Goal: Information Seeking & Learning: Learn about a topic

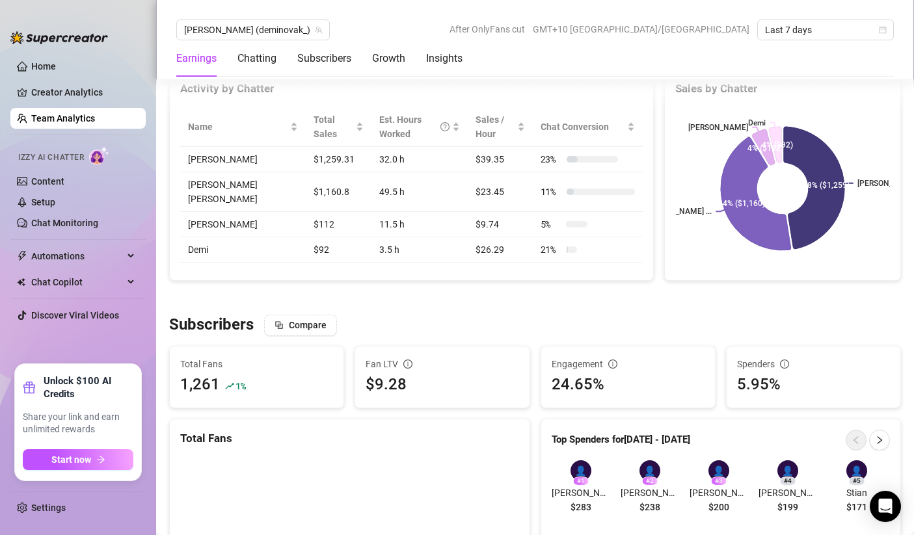
scroll to position [368, 0]
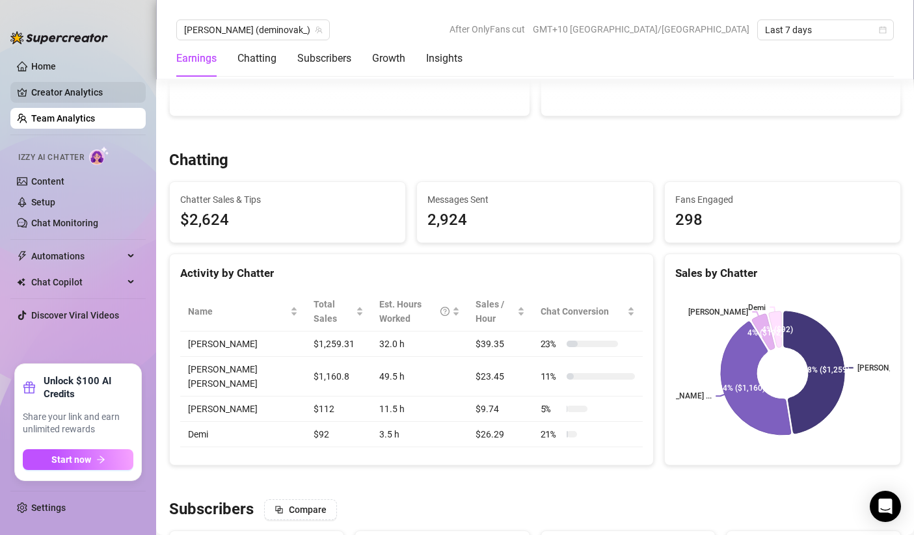
click at [78, 97] on link "Creator Analytics" at bounding box center [83, 92] width 104 height 21
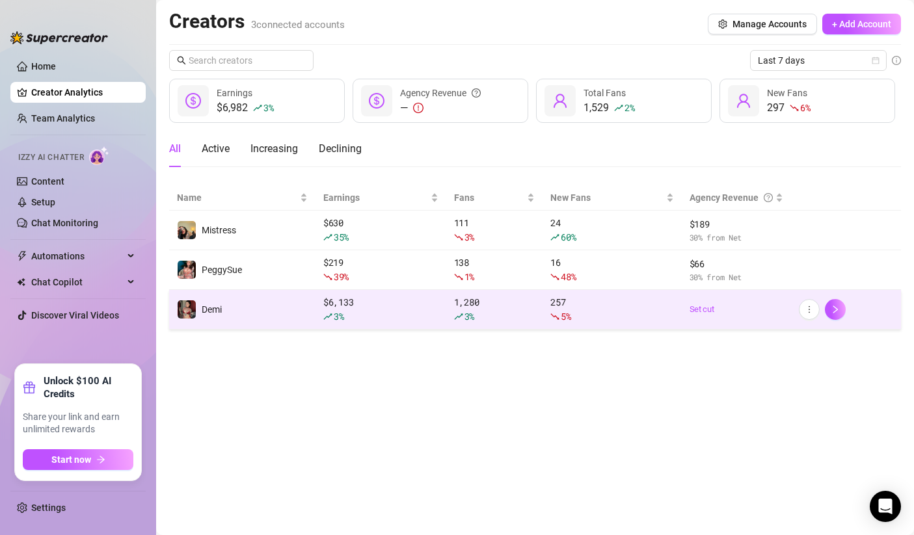
click at [282, 323] on td "Demi" at bounding box center [242, 310] width 146 height 40
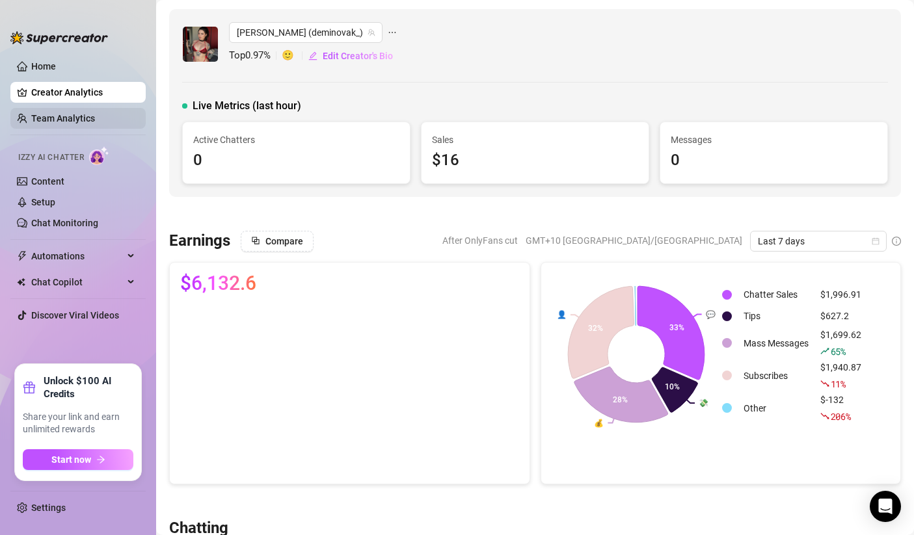
click at [83, 118] on link "Team Analytics" at bounding box center [63, 118] width 64 height 10
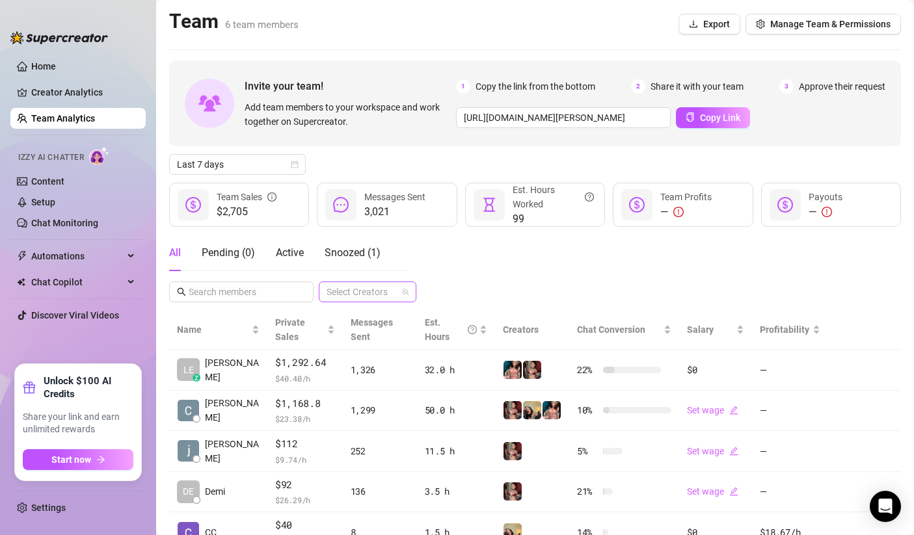
click at [406, 290] on icon "team" at bounding box center [405, 292] width 7 height 7
click at [378, 293] on div at bounding box center [360, 292] width 79 height 18
click at [345, 371] on span "Select tree node" at bounding box center [345, 374] width 10 height 10
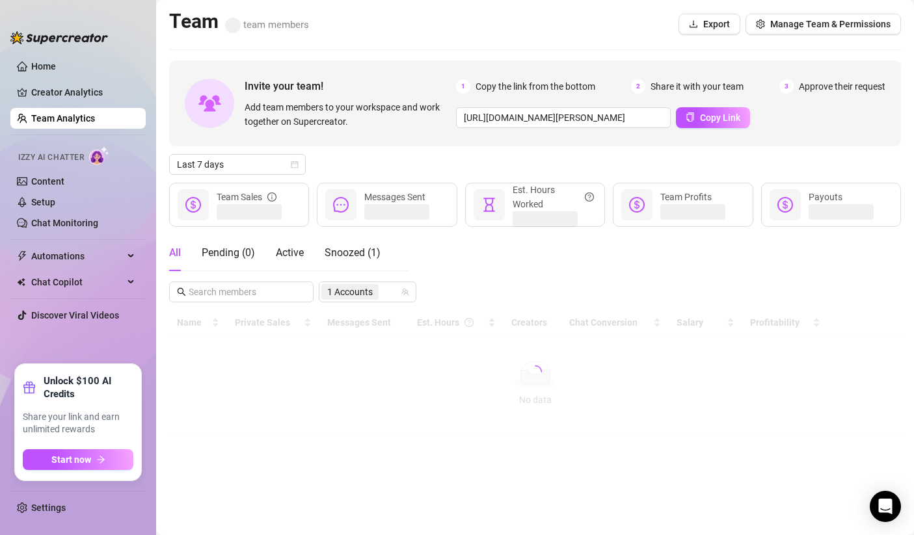
click at [503, 294] on div "All Pending ( 0 ) Active Snoozed ( 1 ) 1 Accounts" at bounding box center [535, 269] width 732 height 68
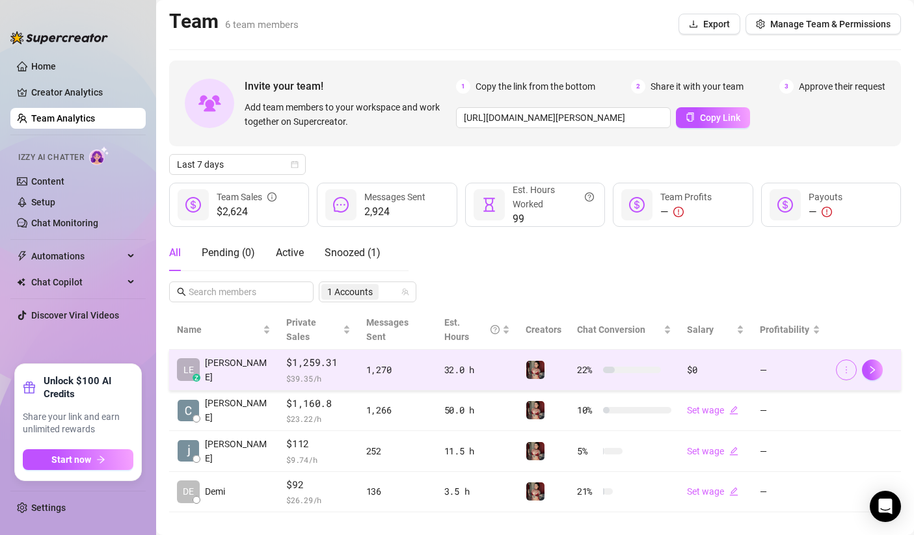
click at [852, 360] on button "button" at bounding box center [846, 370] width 21 height 21
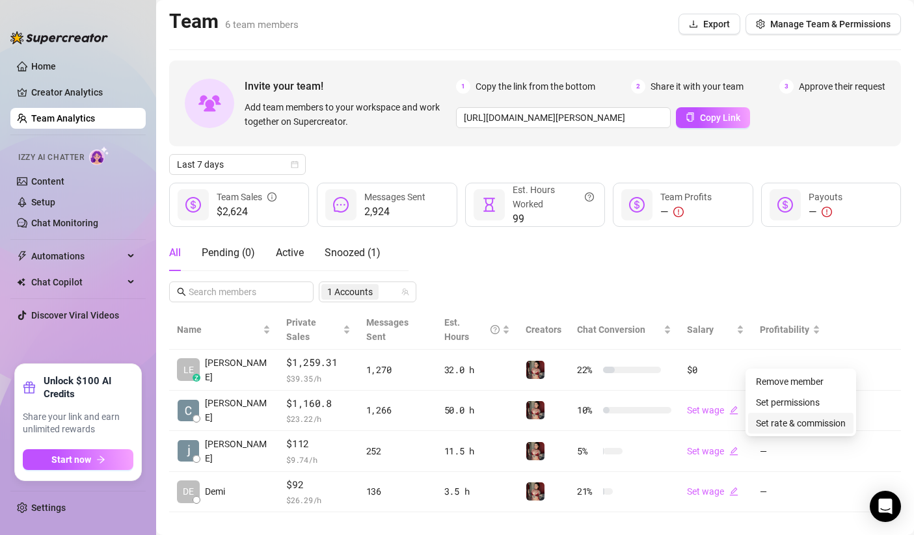
click at [794, 426] on link "Set rate & commission" at bounding box center [801, 423] width 90 height 10
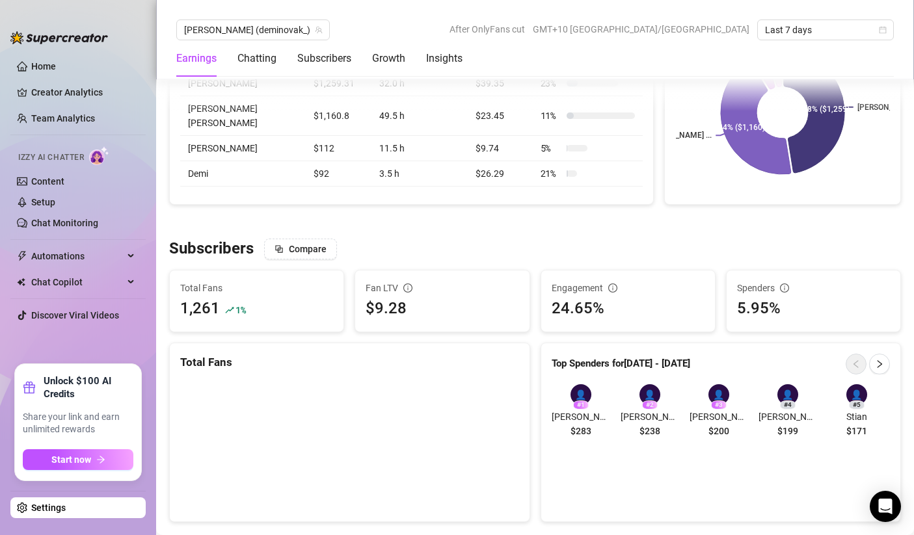
scroll to position [632, 0]
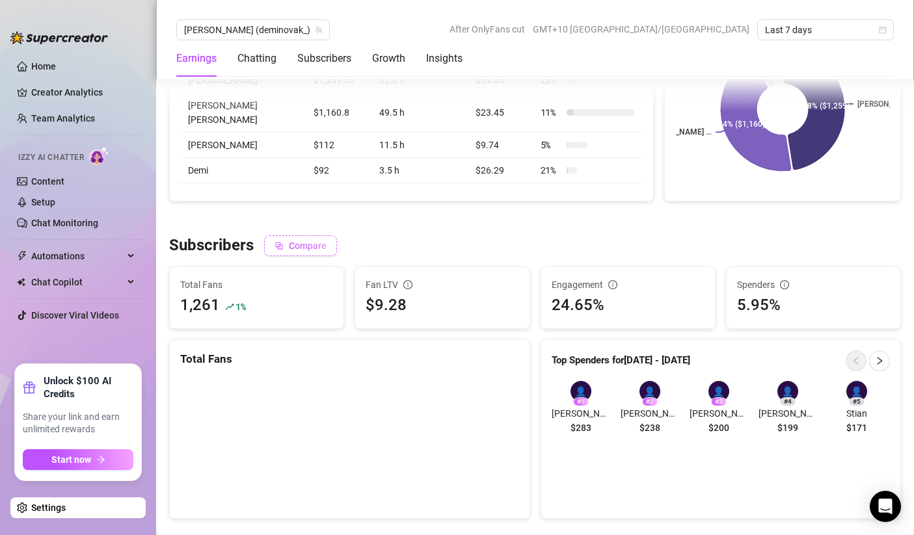
click at [313, 248] on span "Compare" at bounding box center [308, 246] width 38 height 10
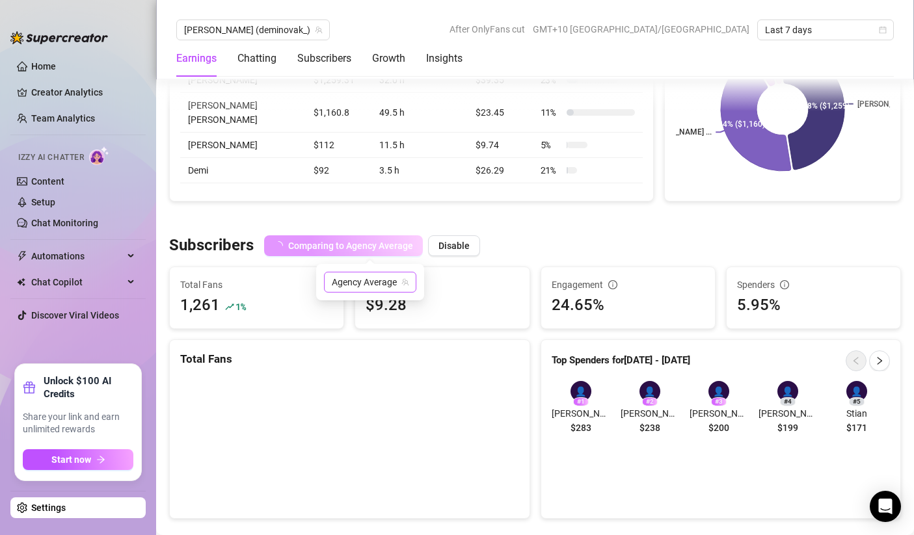
click at [369, 284] on span "Agency Average" at bounding box center [370, 282] width 77 height 20
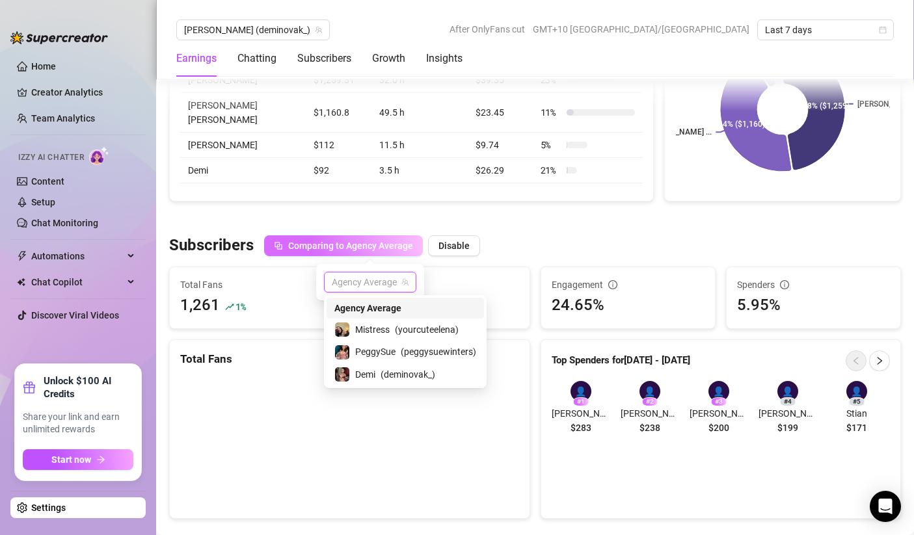
click at [533, 217] on div at bounding box center [535, 218] width 732 height 13
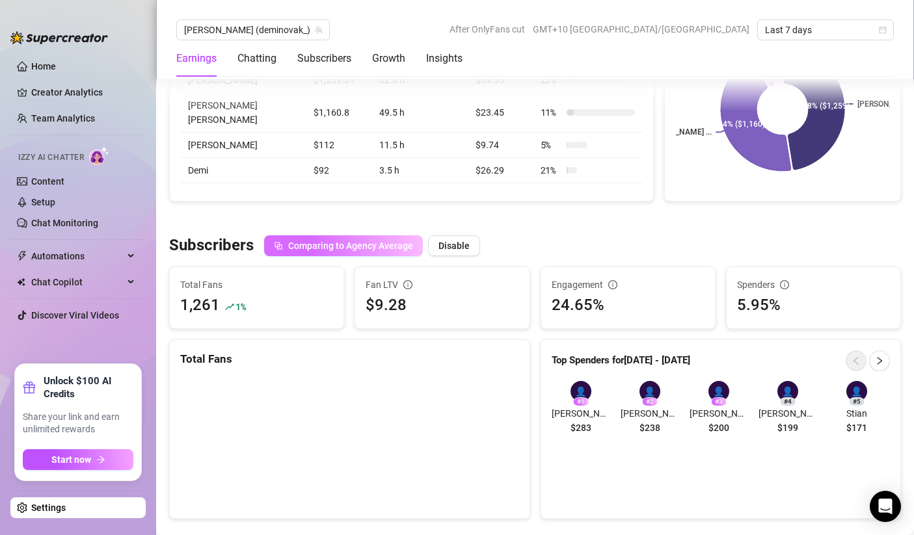
click at [376, 251] on span "Comparing to Agency Average" at bounding box center [350, 246] width 125 height 10
click at [372, 288] on span "Agency Average" at bounding box center [370, 282] width 77 height 20
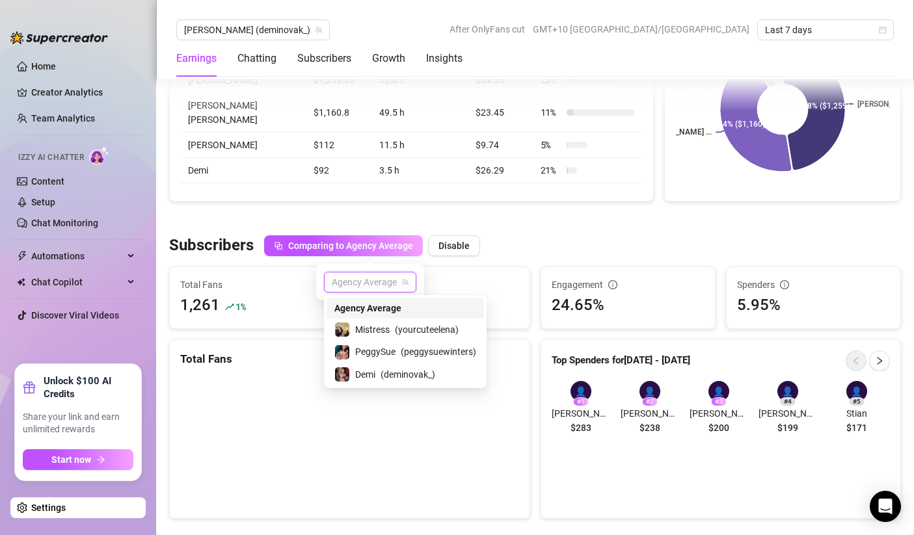
click at [371, 312] on span "Agency Average" at bounding box center [367, 308] width 67 height 14
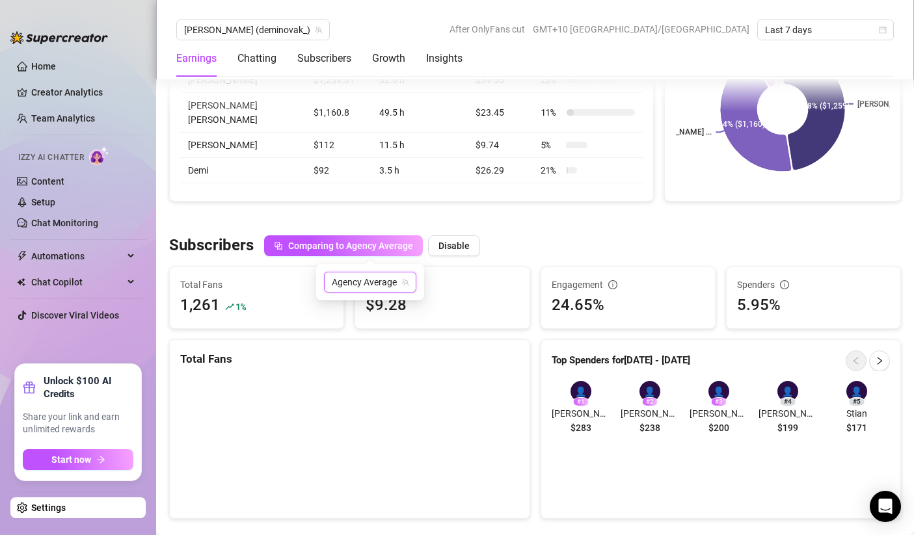
click at [369, 282] on span "Agency Average" at bounding box center [370, 282] width 77 height 20
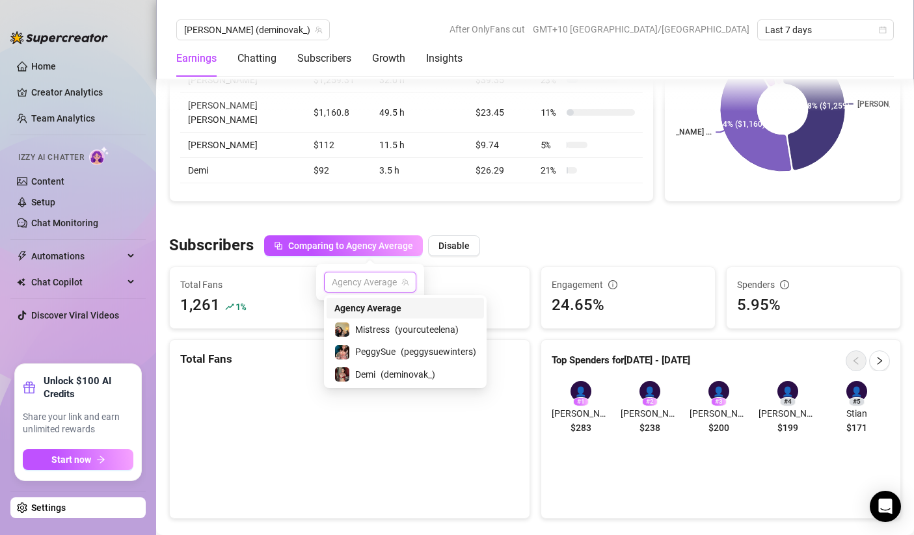
click at [516, 222] on div at bounding box center [535, 218] width 732 height 13
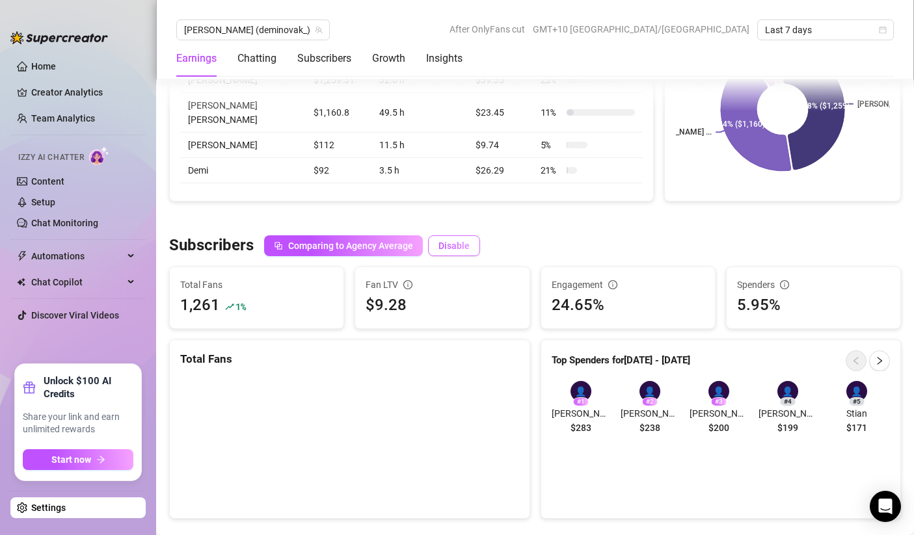
click at [459, 240] on button "Disable" at bounding box center [454, 245] width 52 height 21
click at [465, 295] on div "$9.28" at bounding box center [441, 305] width 153 height 25
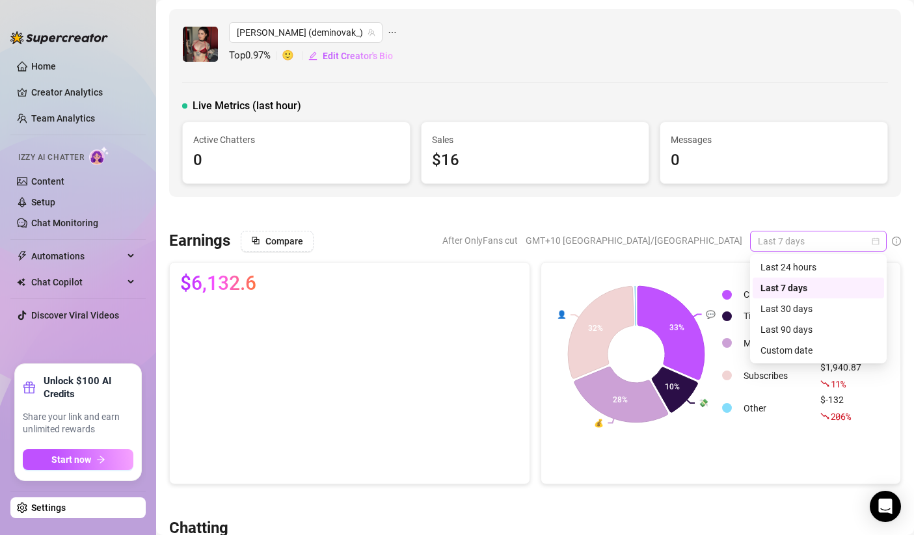
click at [788, 244] on span "Last 7 days" at bounding box center [818, 242] width 121 height 20
click at [812, 351] on div "Custom date" at bounding box center [818, 350] width 116 height 14
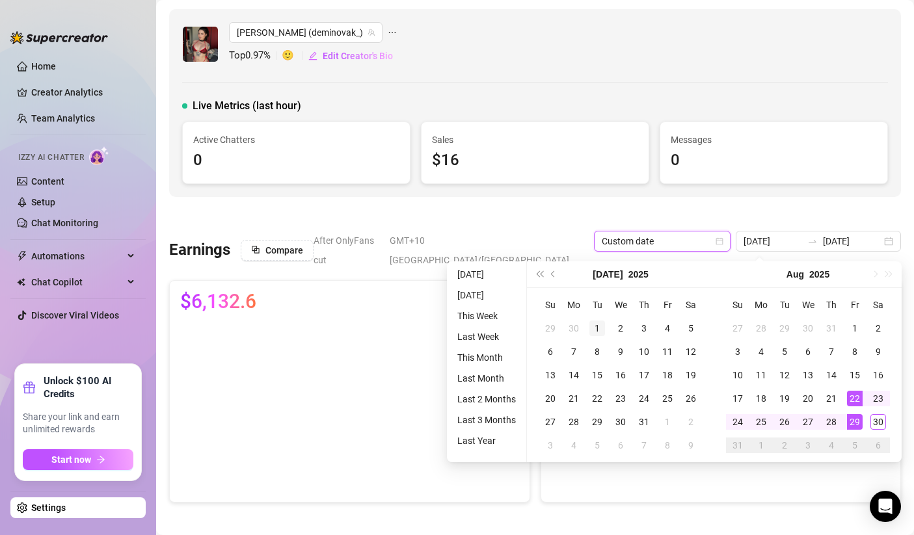
type input "[DATE]"
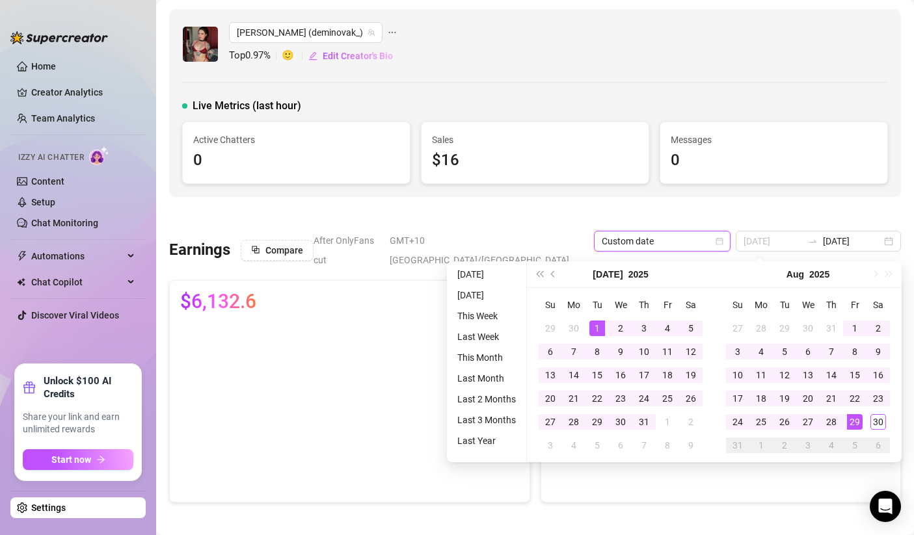
click at [596, 324] on div "1" at bounding box center [597, 329] width 16 height 16
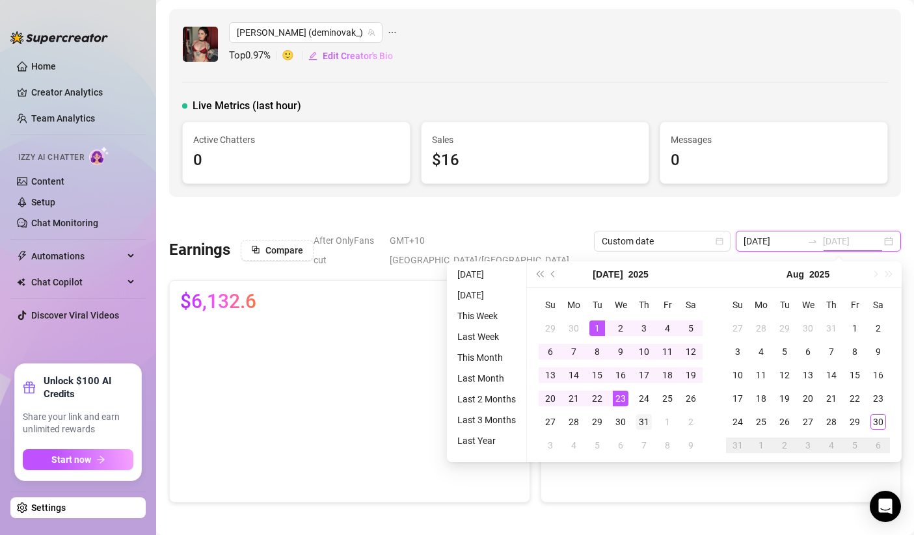
type input "[DATE]"
click at [639, 416] on div "31" at bounding box center [644, 422] width 16 height 16
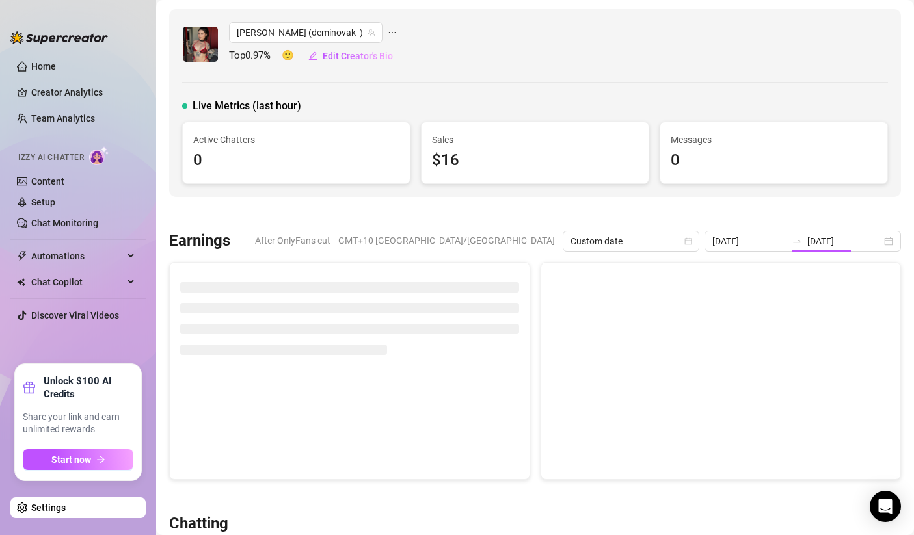
type input "[DATE]"
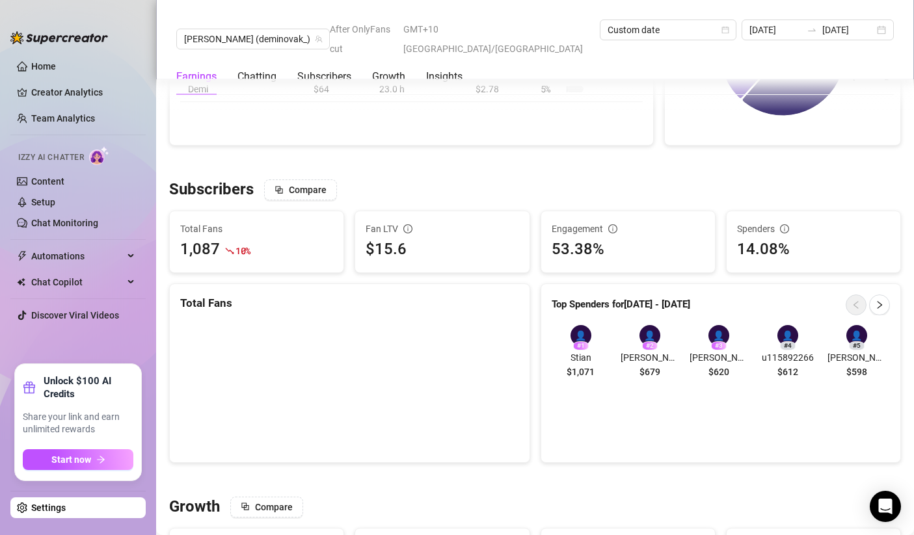
scroll to position [702, 0]
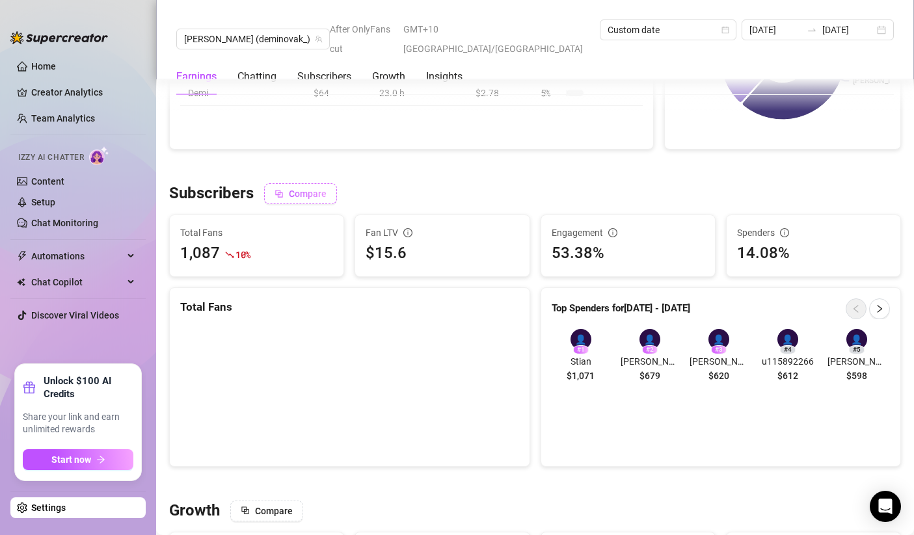
click at [307, 183] on button "Compare" at bounding box center [300, 193] width 73 height 21
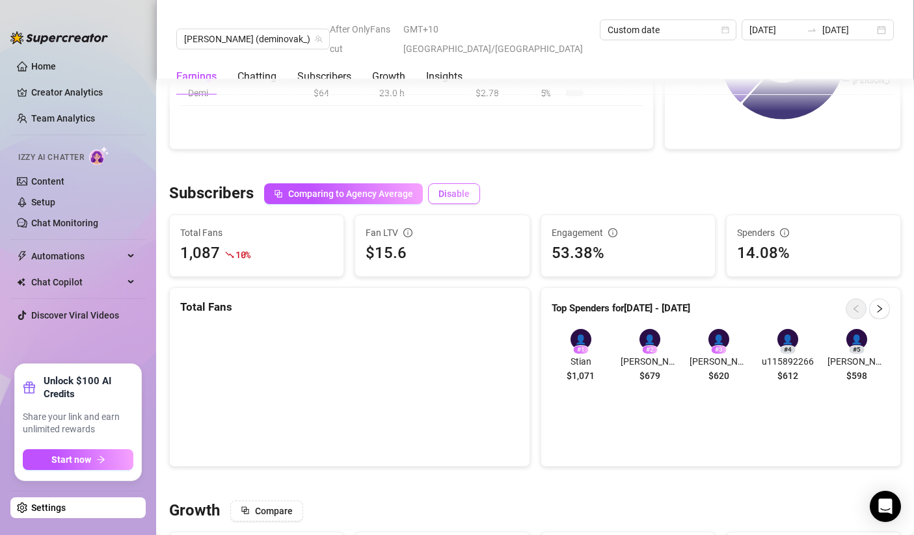
click at [457, 189] on span "Disable" at bounding box center [453, 194] width 31 height 10
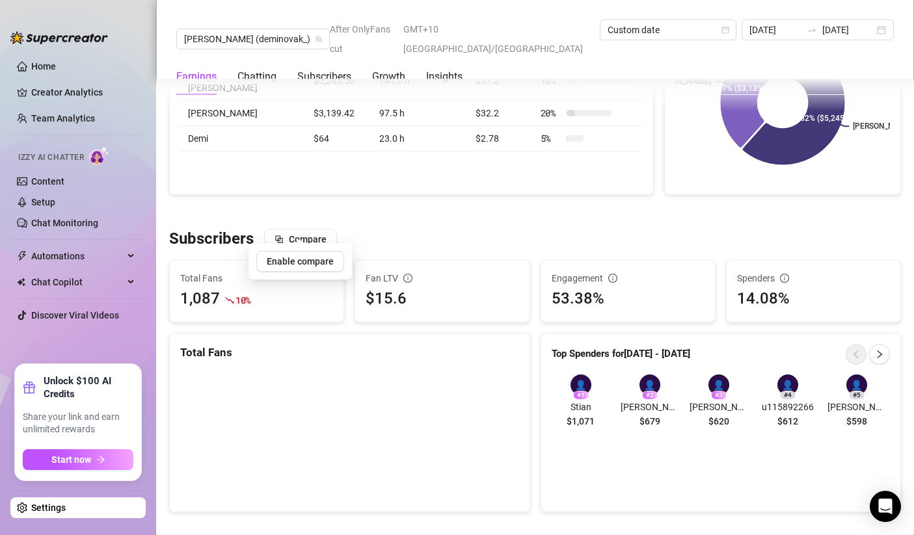
scroll to position [676, 0]
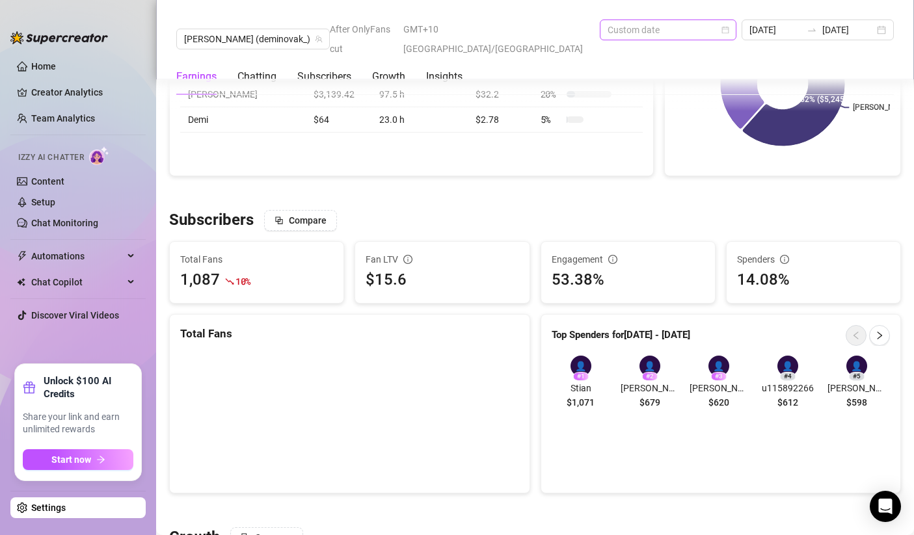
click at [653, 20] on div "Custom date" at bounding box center [668, 30] width 137 height 21
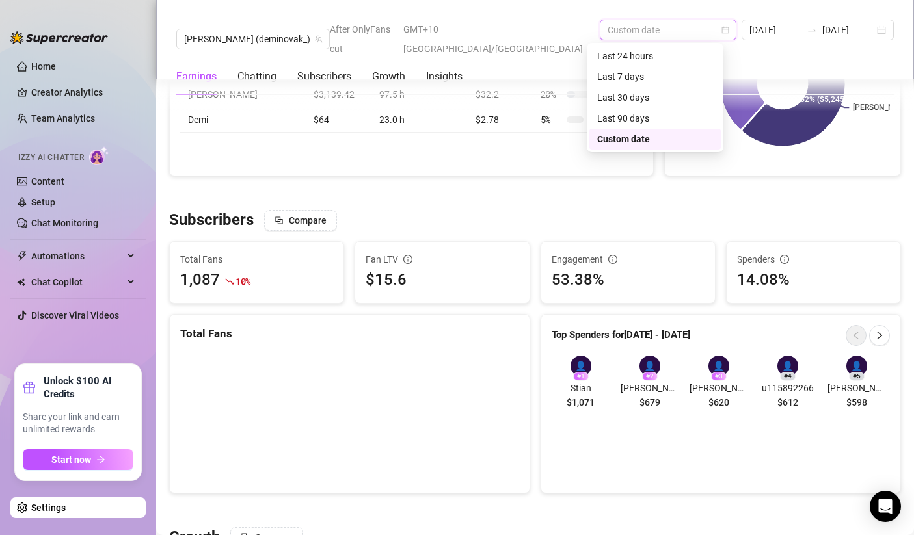
click at [636, 140] on div "Custom date" at bounding box center [655, 139] width 116 height 14
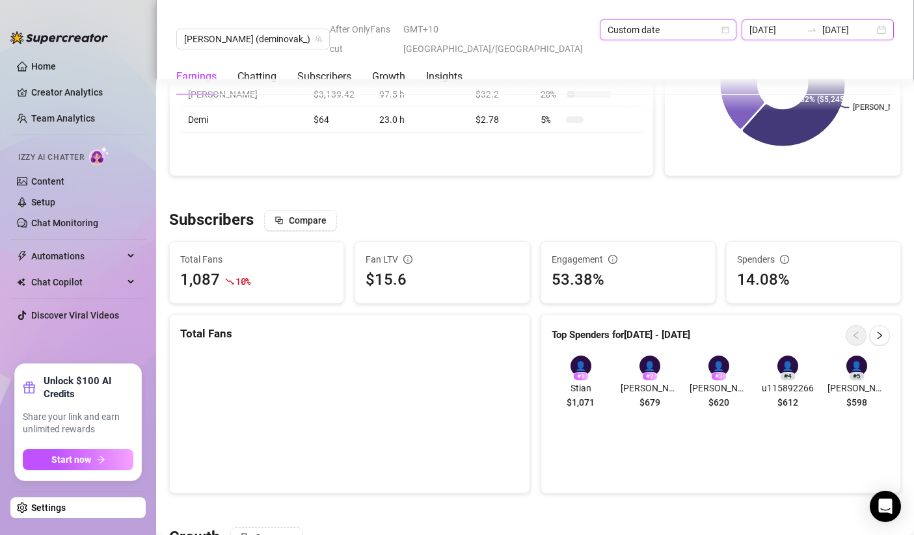
click at [771, 23] on input "[DATE]" at bounding box center [775, 30] width 52 height 14
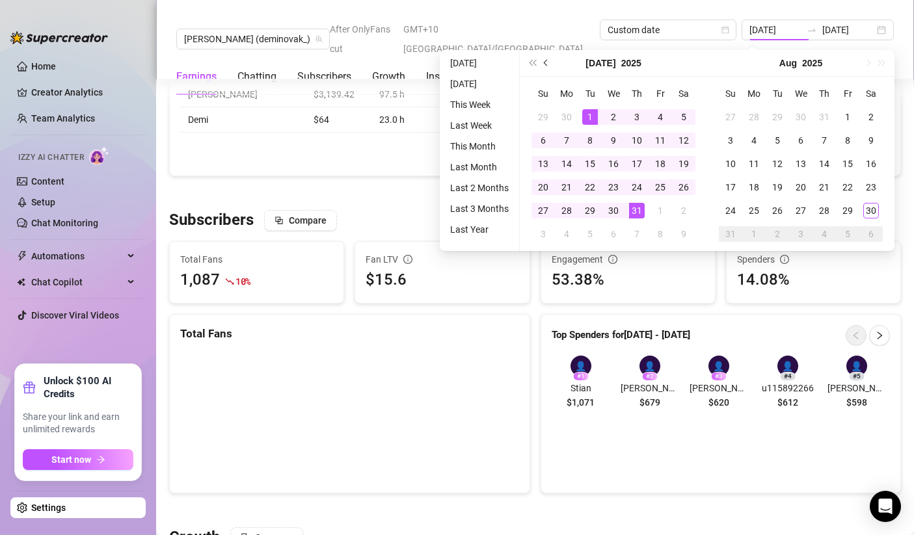
click at [548, 62] on span "Previous month (PageUp)" at bounding box center [547, 63] width 7 height 7
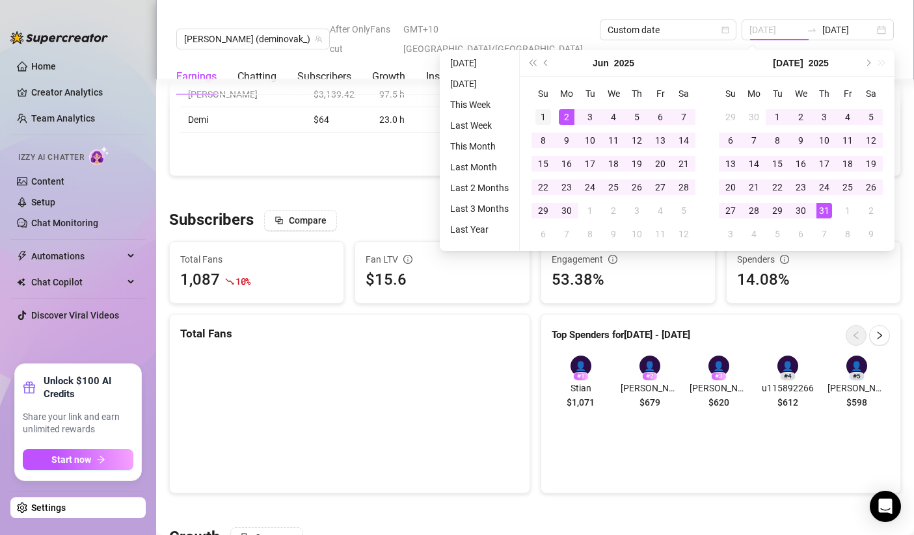
type input "[DATE]"
click at [548, 113] on div "1" at bounding box center [543, 117] width 16 height 16
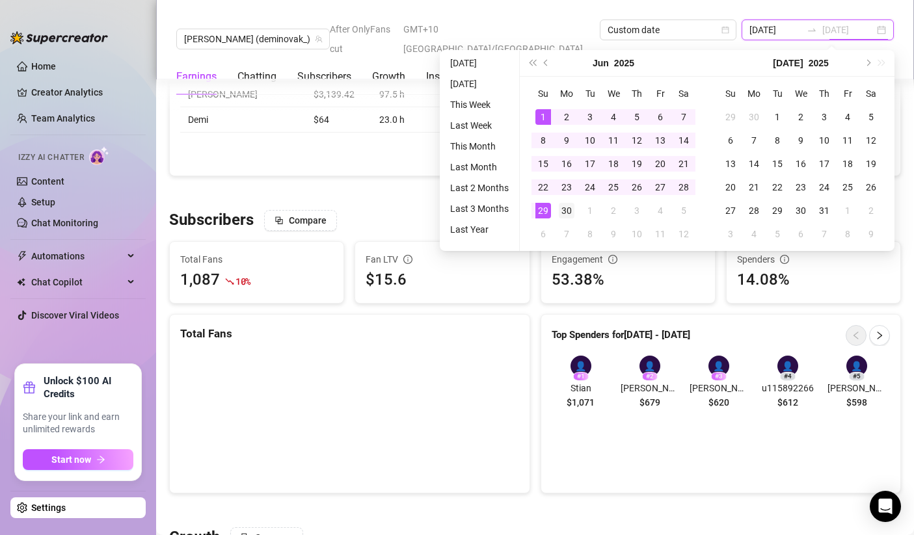
type input "[DATE]"
click at [567, 204] on div "30" at bounding box center [567, 211] width 16 height 16
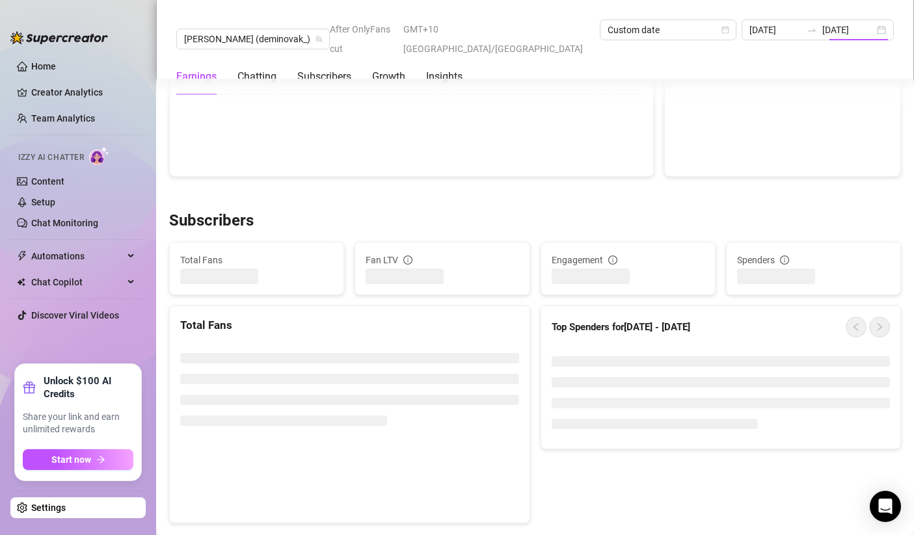
type input "[DATE]"
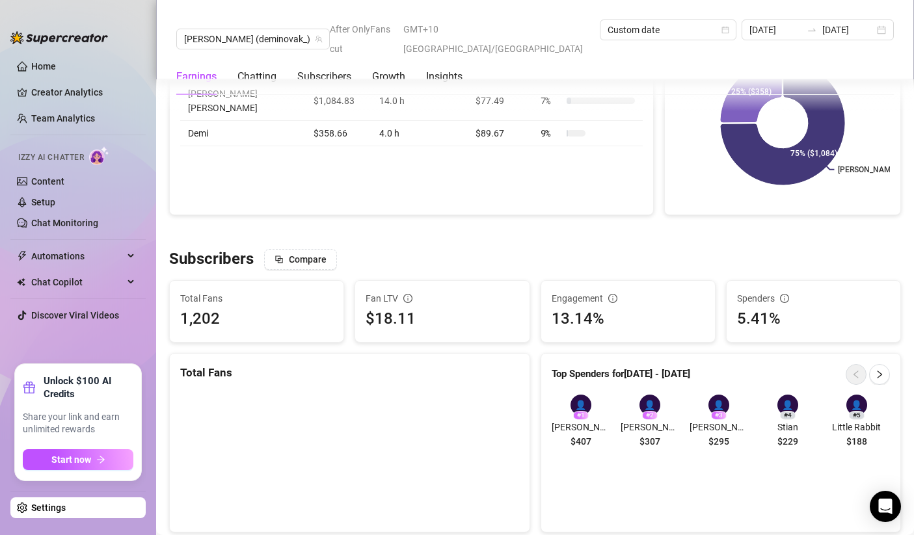
scroll to position [624, 0]
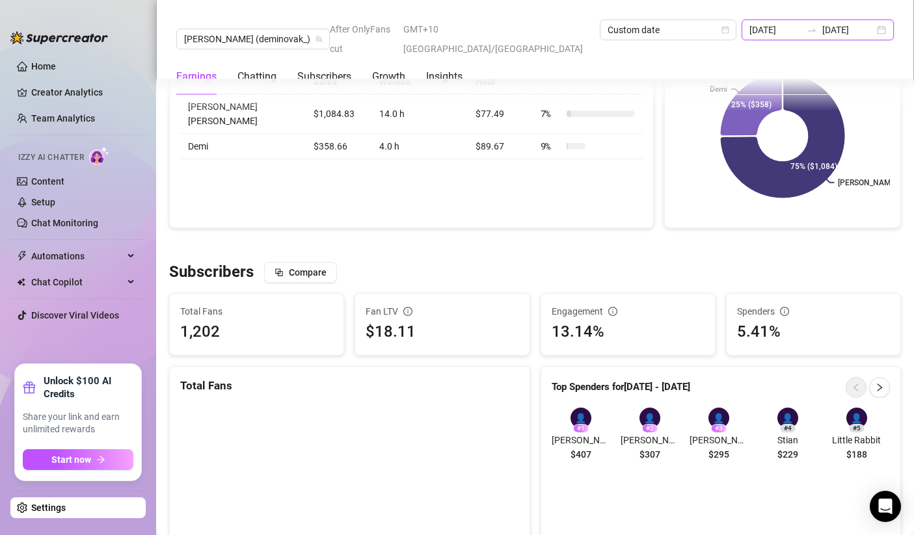
click at [773, 26] on input "[DATE]" at bounding box center [775, 30] width 52 height 14
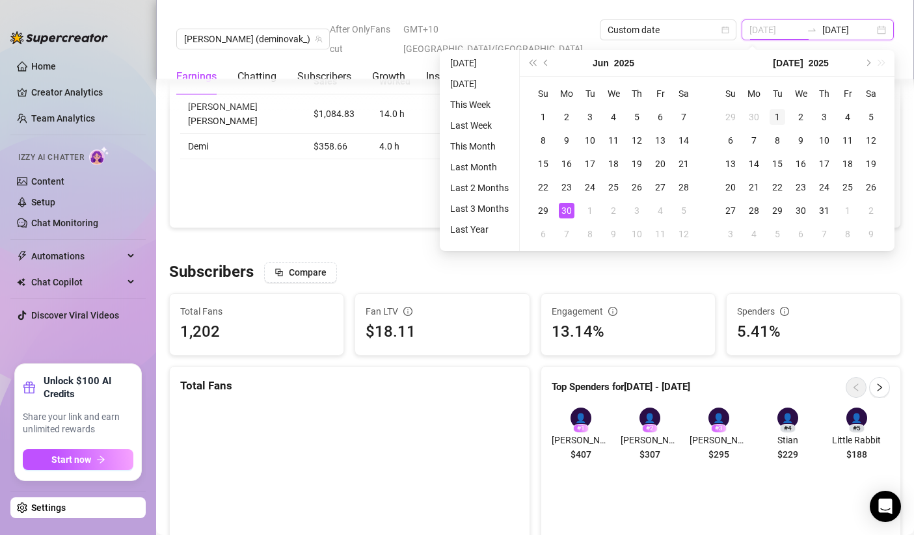
type input "[DATE]"
click at [778, 120] on div "1" at bounding box center [777, 117] width 16 height 16
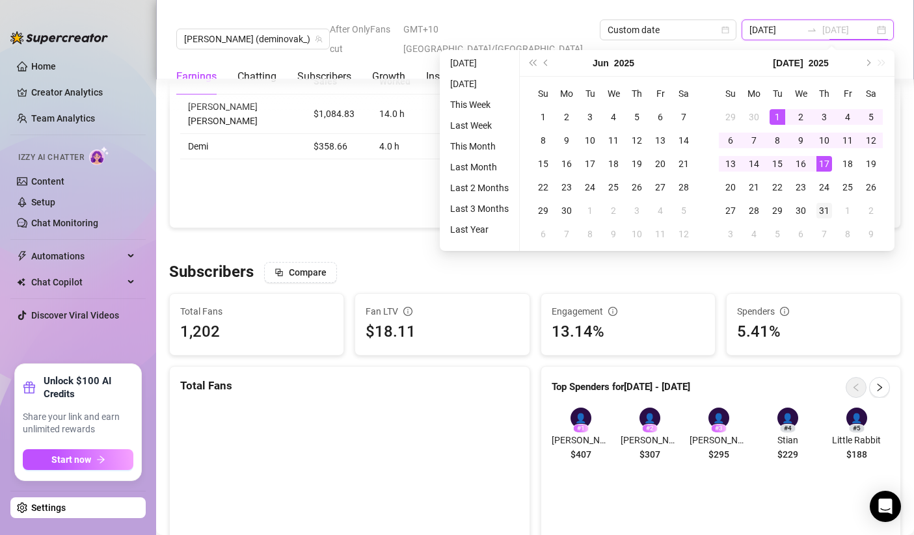
type input "[DATE]"
click at [825, 212] on div "31" at bounding box center [824, 211] width 16 height 16
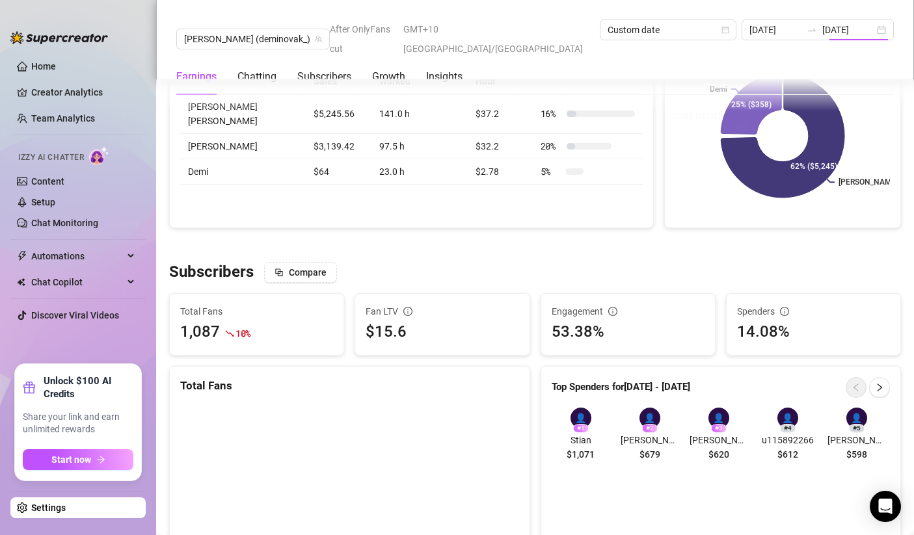
type input "[DATE]"
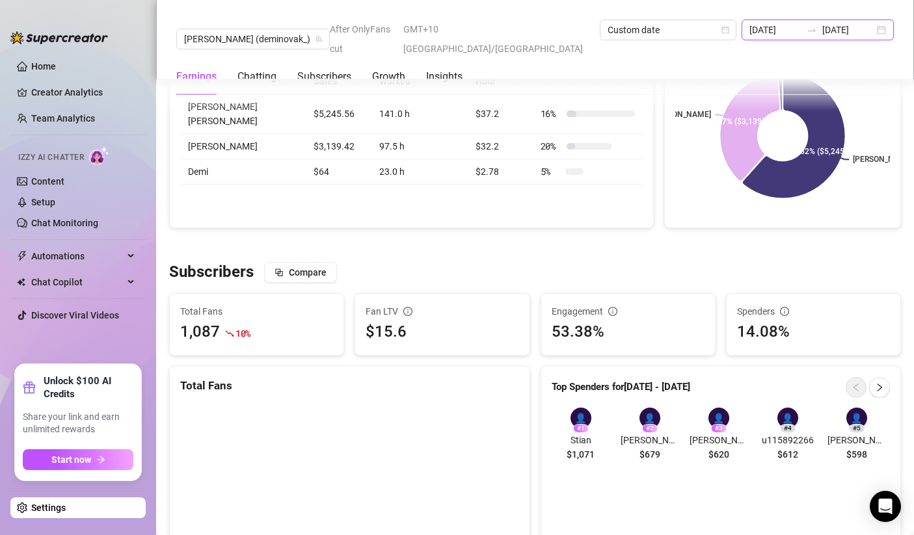
click at [787, 29] on input "[DATE]" at bounding box center [775, 30] width 52 height 14
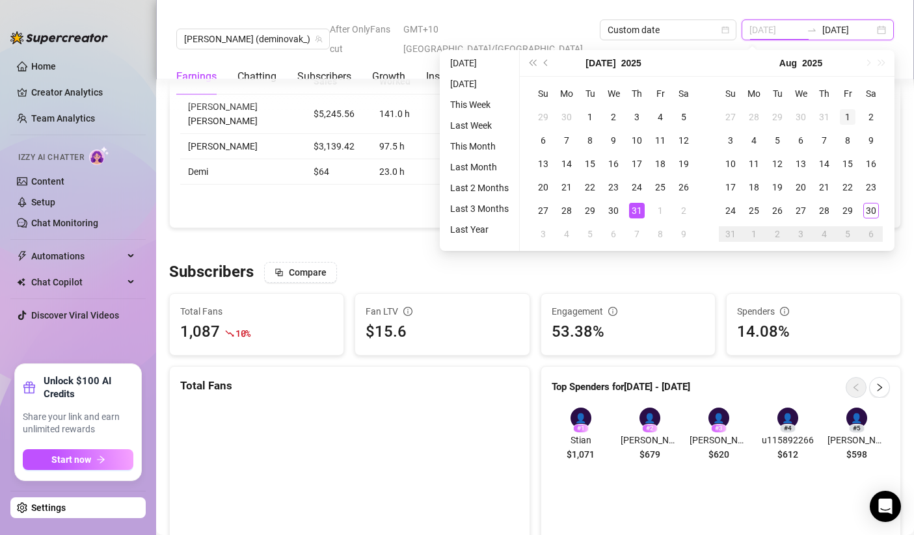
type input "[DATE]"
click at [842, 114] on div "1" at bounding box center [848, 117] width 16 height 16
type input "[DATE]"
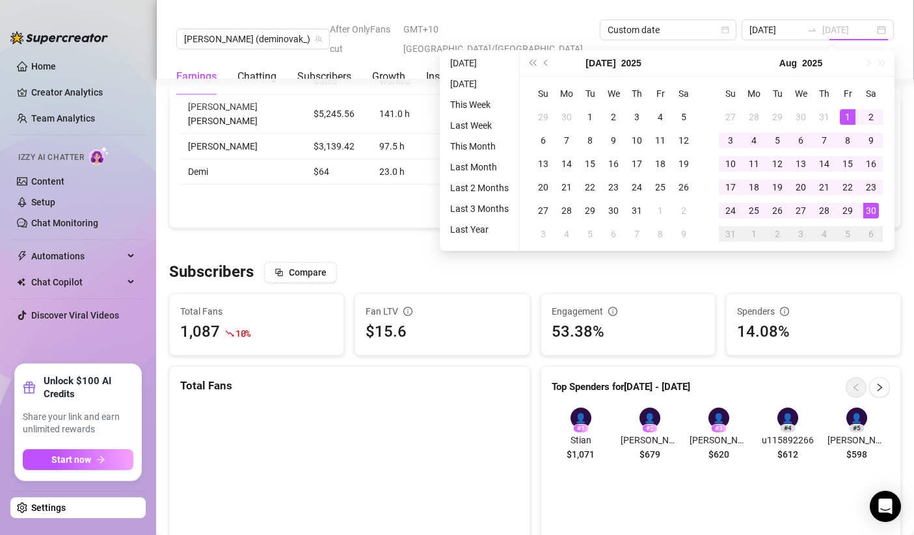
click at [869, 211] on div "30" at bounding box center [871, 211] width 16 height 16
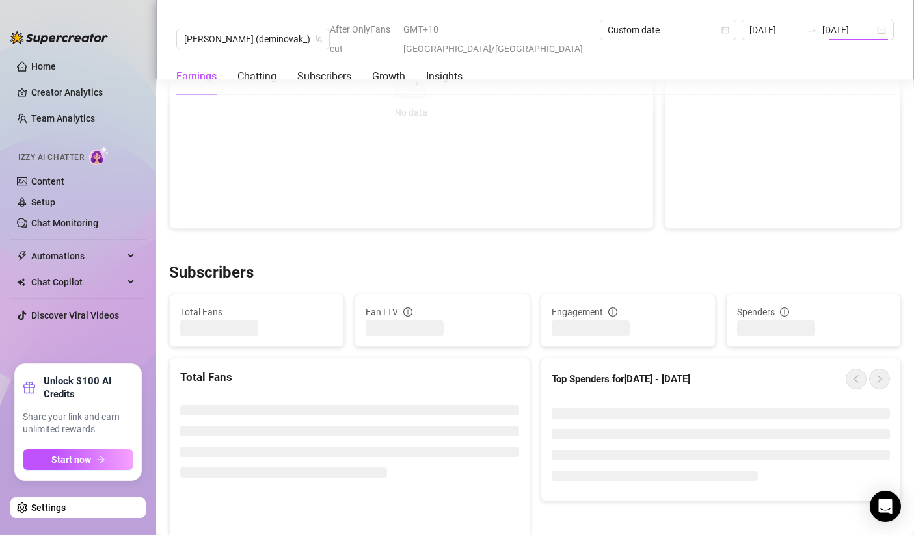
type input "[DATE]"
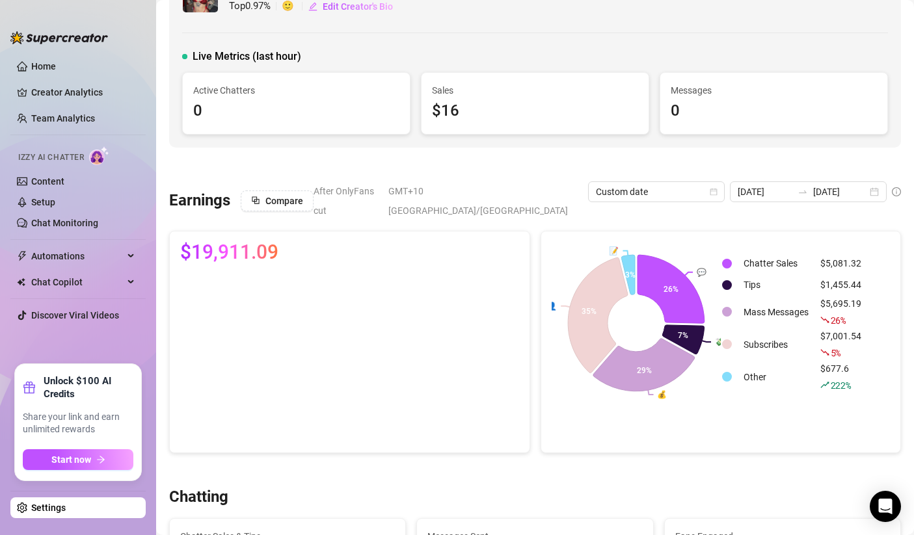
scroll to position [0, 0]
